Goal: Task Accomplishment & Management: Use online tool/utility

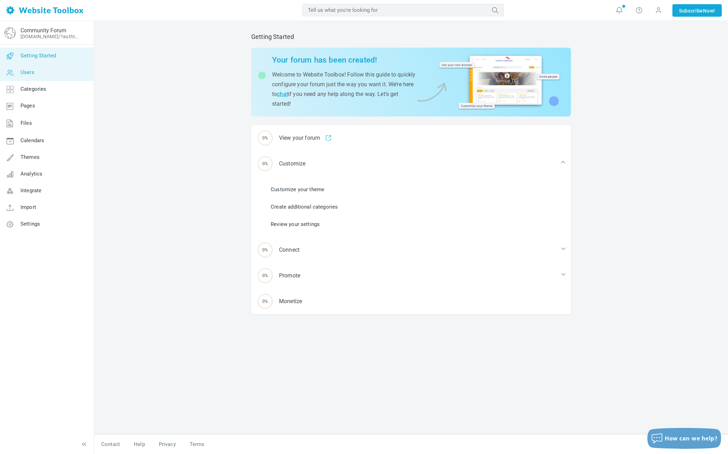
click at [32, 79] on link "Users" at bounding box center [47, 72] width 94 height 17
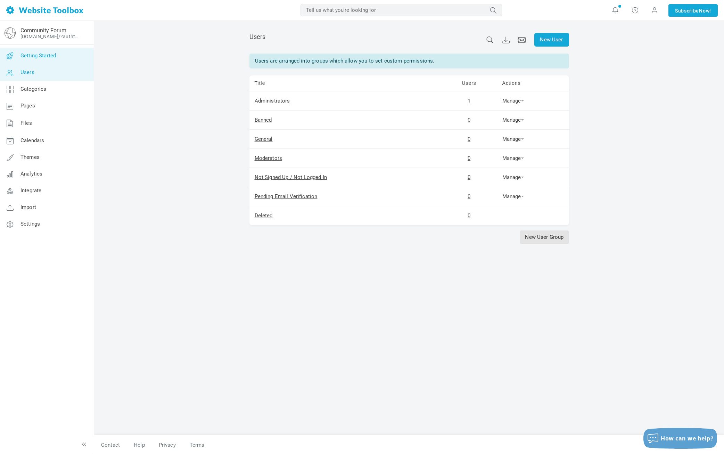
click at [37, 63] on link "Getting Started" at bounding box center [47, 56] width 94 height 17
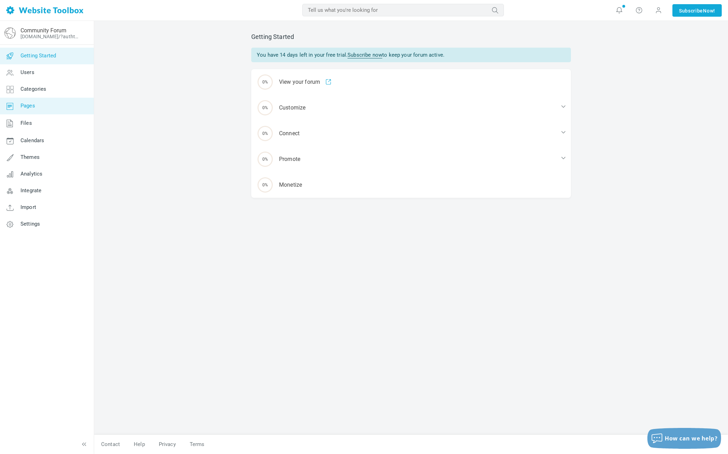
click at [37, 106] on link "Pages" at bounding box center [47, 106] width 94 height 17
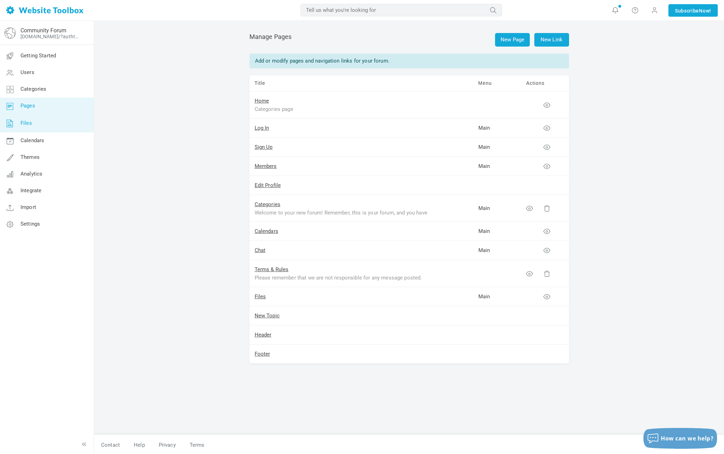
click at [35, 124] on link "Files" at bounding box center [47, 123] width 94 height 18
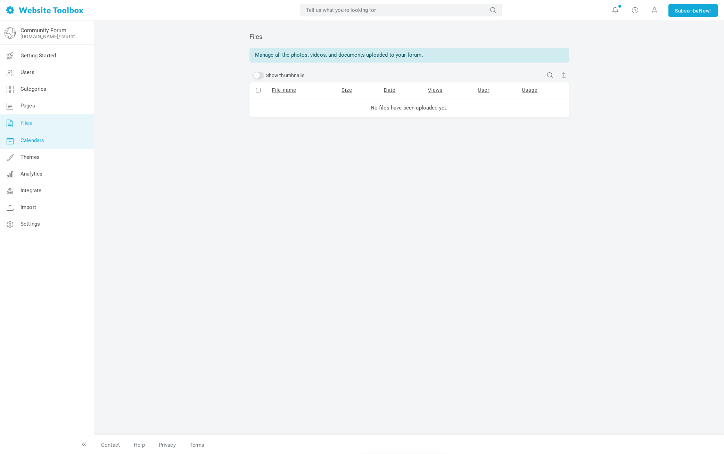
click at [31, 137] on span "Calendars" at bounding box center [33, 140] width 24 height 6
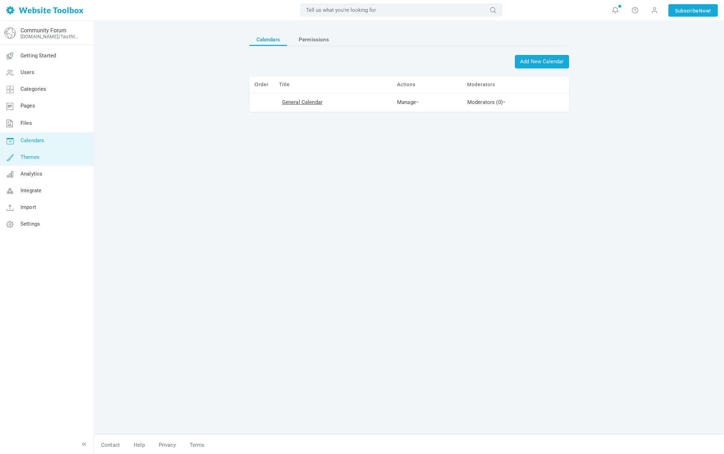
click at [28, 160] on span "Themes" at bounding box center [30, 157] width 19 height 6
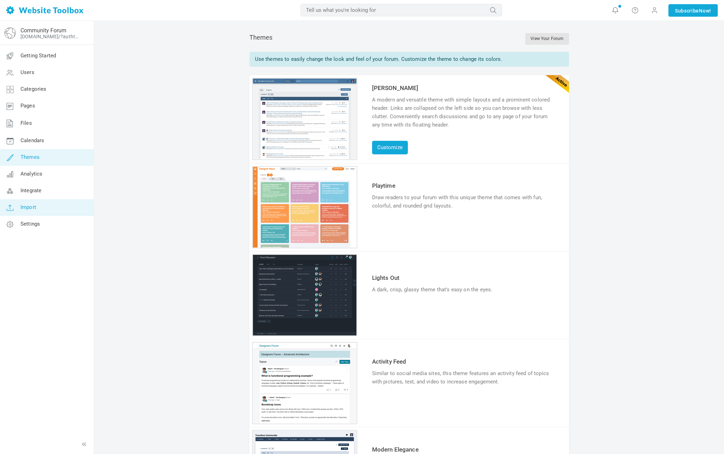
click at [46, 214] on link "Import" at bounding box center [47, 207] width 94 height 17
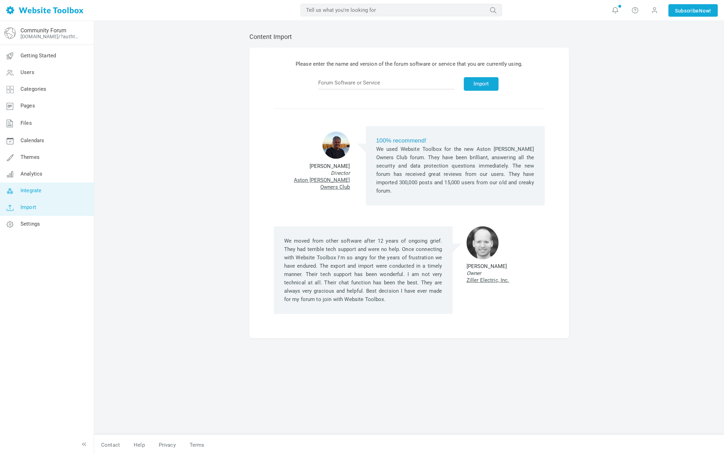
click at [47, 197] on link "Integrate" at bounding box center [47, 191] width 94 height 17
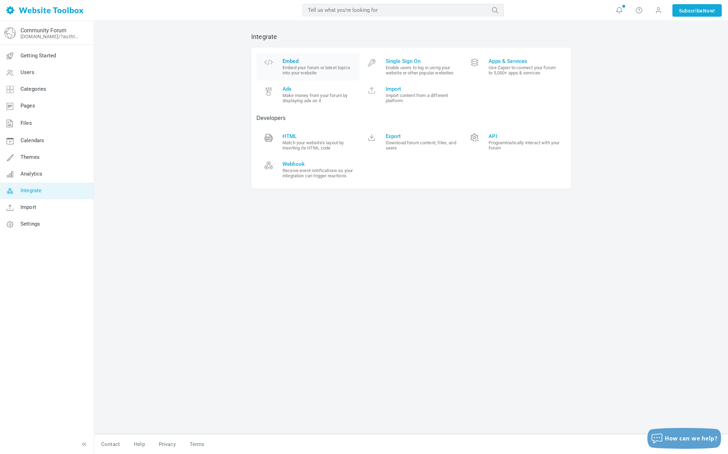
click at [292, 59] on span "Embed" at bounding box center [319, 61] width 72 height 6
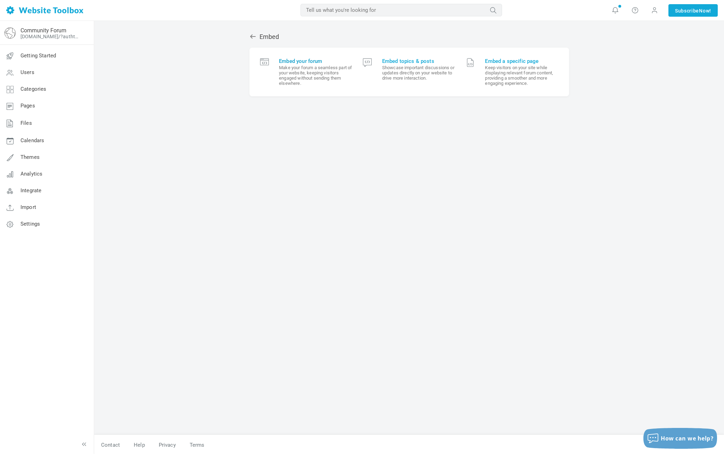
click at [292, 82] on small "Make your forum a seamless part of your website, keeping visitors engaged witho…" at bounding box center [315, 75] width 73 height 21
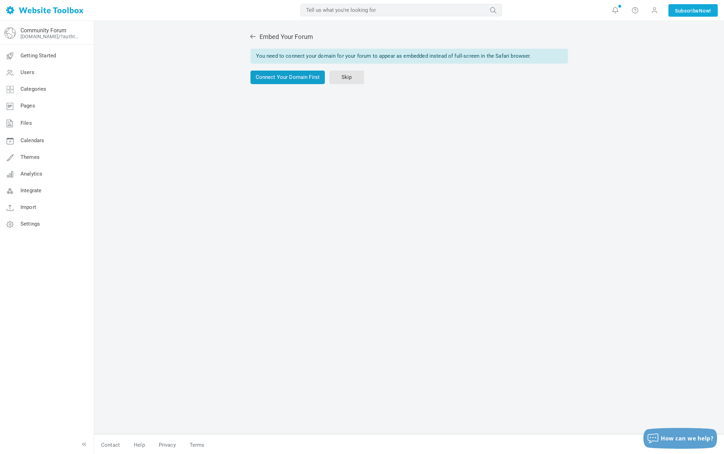
click at [292, 82] on link "Connect Your Domain First" at bounding box center [288, 78] width 75 height 14
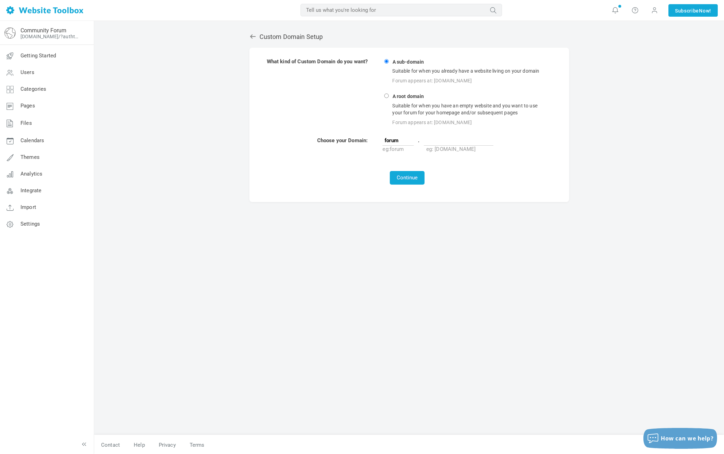
click at [252, 33] on icon at bounding box center [253, 36] width 7 height 7
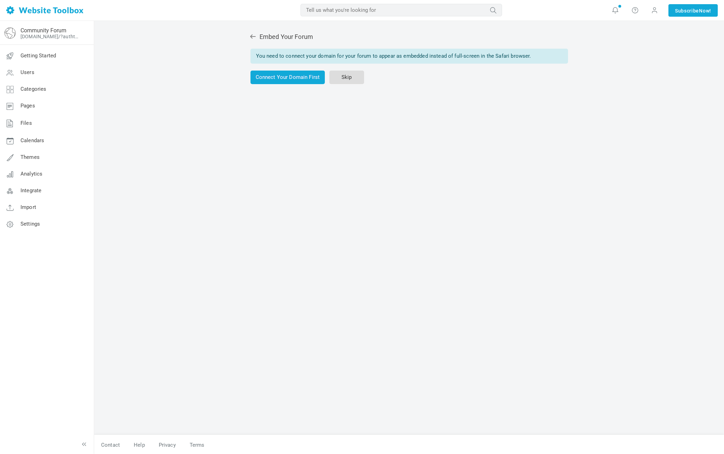
click at [340, 80] on link "Skip" at bounding box center [347, 78] width 35 height 14
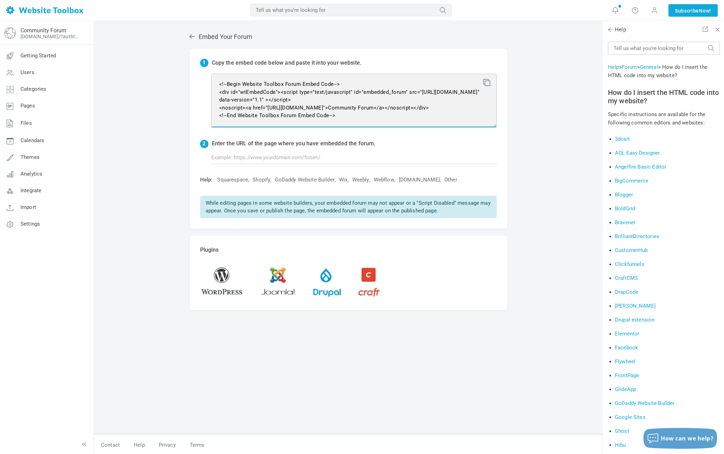
drag, startPoint x: 218, startPoint y: 80, endPoint x: 258, endPoint y: 102, distance: 46.2
click at [258, 102] on textarea "<!--Begin Website Toolbox Forum Embed Code--> <div id="wtEmbedCode"><script typ…" at bounding box center [354, 101] width 286 height 54
click at [225, 87] on textarea "<!--Begin Website Toolbox Forum Embed Code--> <div id="wtEmbedCode"><script typ…" at bounding box center [354, 101] width 286 height 54
click at [220, 90] on textarea "<!--Begin Website Toolbox Forum Embed Code--> <div id="wtEmbedCode"><script typ…" at bounding box center [354, 101] width 286 height 54
drag, startPoint x: 217, startPoint y: 88, endPoint x: 240, endPoint y: 96, distance: 24.4
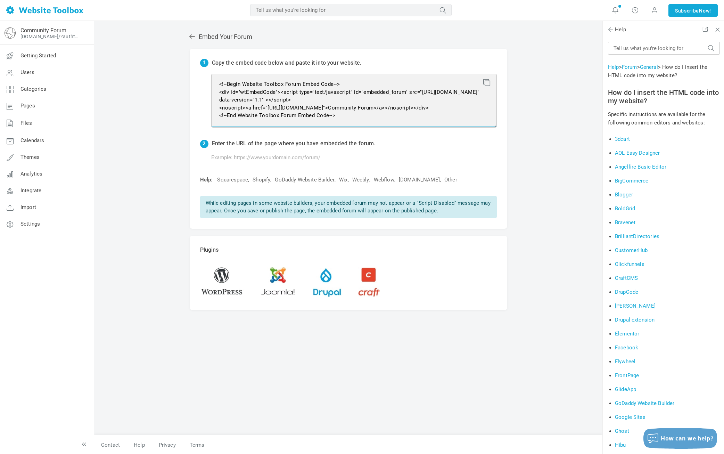
click at [240, 96] on textarea "<!--Begin Website Toolbox Forum Embed Code--> <div id="wtEmbedCode"><script typ…" at bounding box center [354, 101] width 286 height 54
click at [491, 79] on textarea "<!--Begin Website Toolbox Forum Embed Code--> <div id="wtEmbedCode"><script typ…" at bounding box center [354, 101] width 286 height 54
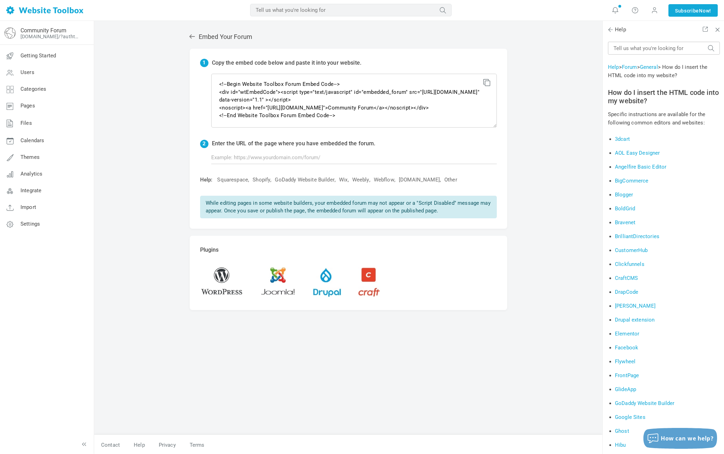
click at [485, 84] on icon at bounding box center [486, 81] width 5 height 5
